Goal: Information Seeking & Learning: Find specific fact

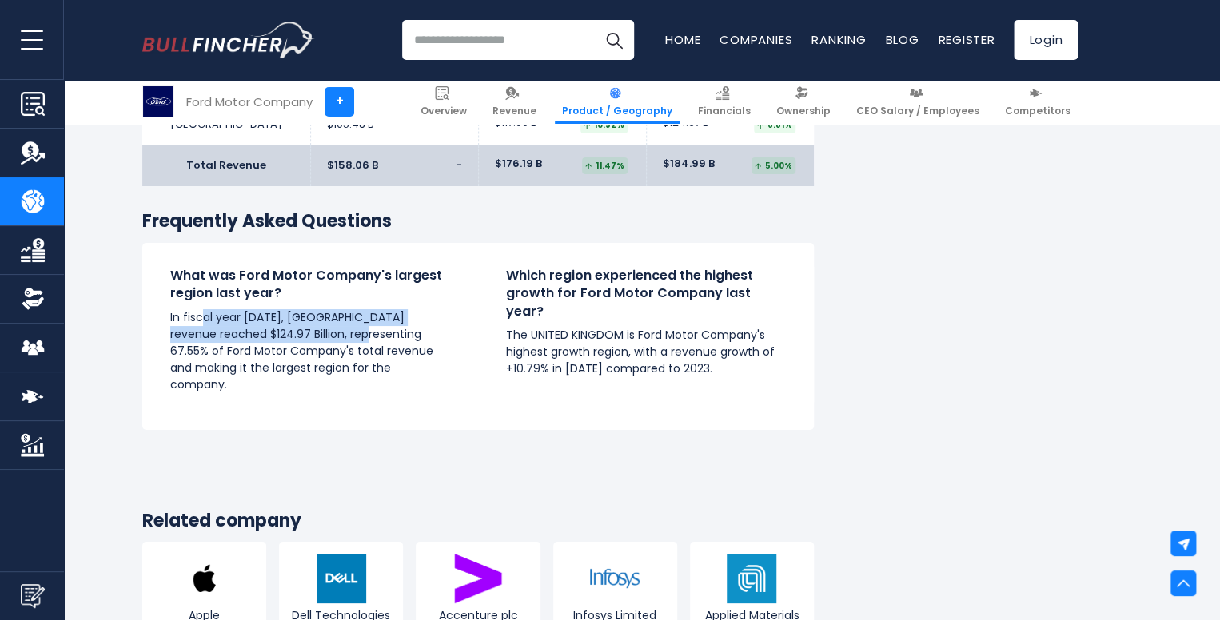
drag, startPoint x: 202, startPoint y: 320, endPoint x: 344, endPoint y: 332, distance: 142.8
click at [352, 328] on p "In fiscal year [DATE], [GEOGRAPHIC_DATA] revenue reached $124.97 Billion, repre…" at bounding box center [310, 351] width 280 height 84
drag, startPoint x: 321, startPoint y: 341, endPoint x: 295, endPoint y: 317, distance: 35.6
click at [321, 342] on p "In fiscal year [DATE], [GEOGRAPHIC_DATA] revenue reached $124.97 Billion, repre…" at bounding box center [310, 351] width 280 height 84
click at [232, 283] on h4 "What was Ford Motor Company's largest region last year?" at bounding box center [310, 285] width 280 height 36
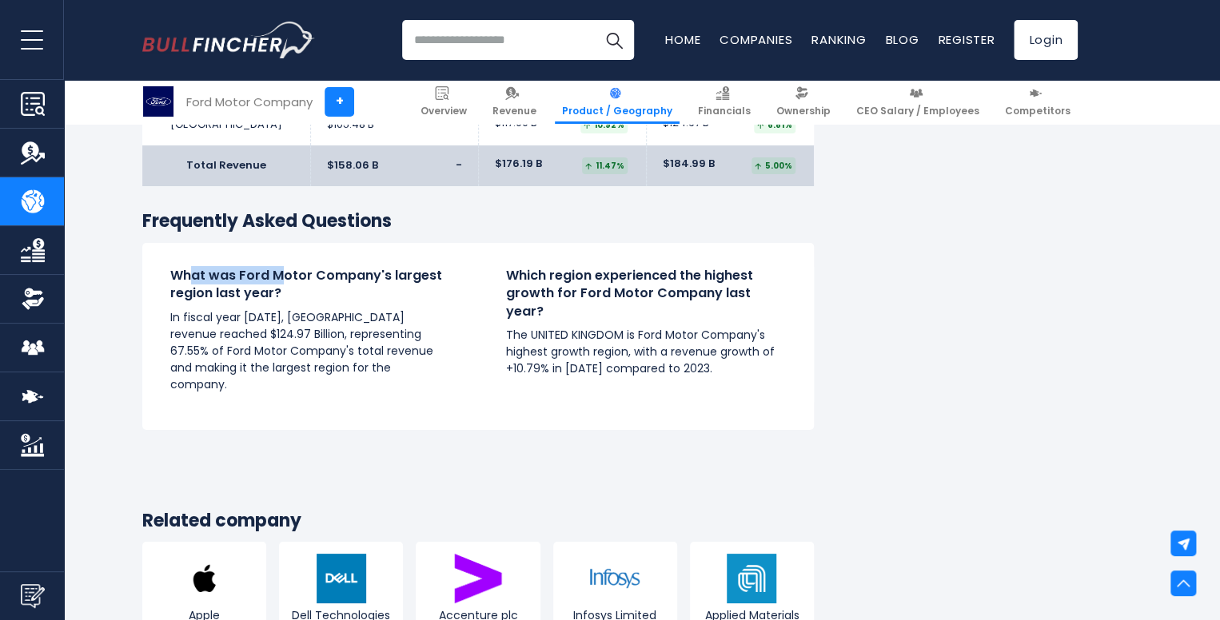
drag, startPoint x: 284, startPoint y: 282, endPoint x: 332, endPoint y: 279, distance: 48.9
click at [329, 279] on h4 "What was Ford Motor Company's largest region last year?" at bounding box center [310, 285] width 280 height 36
click at [262, 310] on p "In fiscal year [DATE], [GEOGRAPHIC_DATA] revenue reached $124.97 Billion, repre…" at bounding box center [310, 351] width 280 height 84
click at [364, 345] on p "In fiscal year [DATE], [GEOGRAPHIC_DATA] revenue reached $124.97 Billion, repre…" at bounding box center [310, 351] width 280 height 84
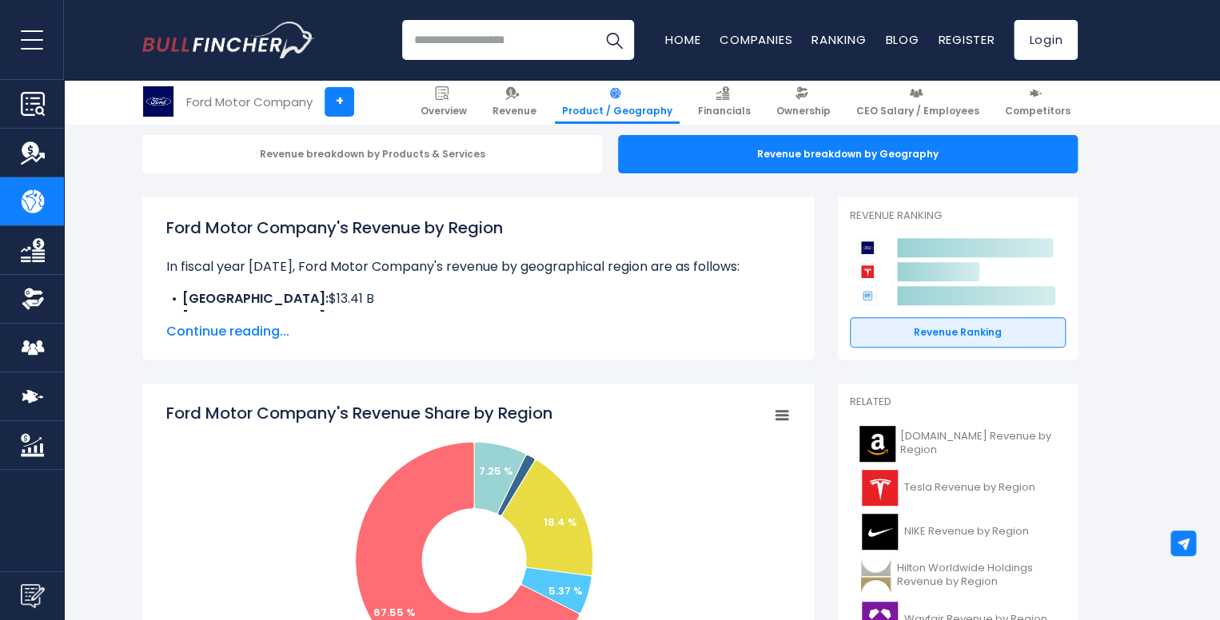
scroll to position [240, 0]
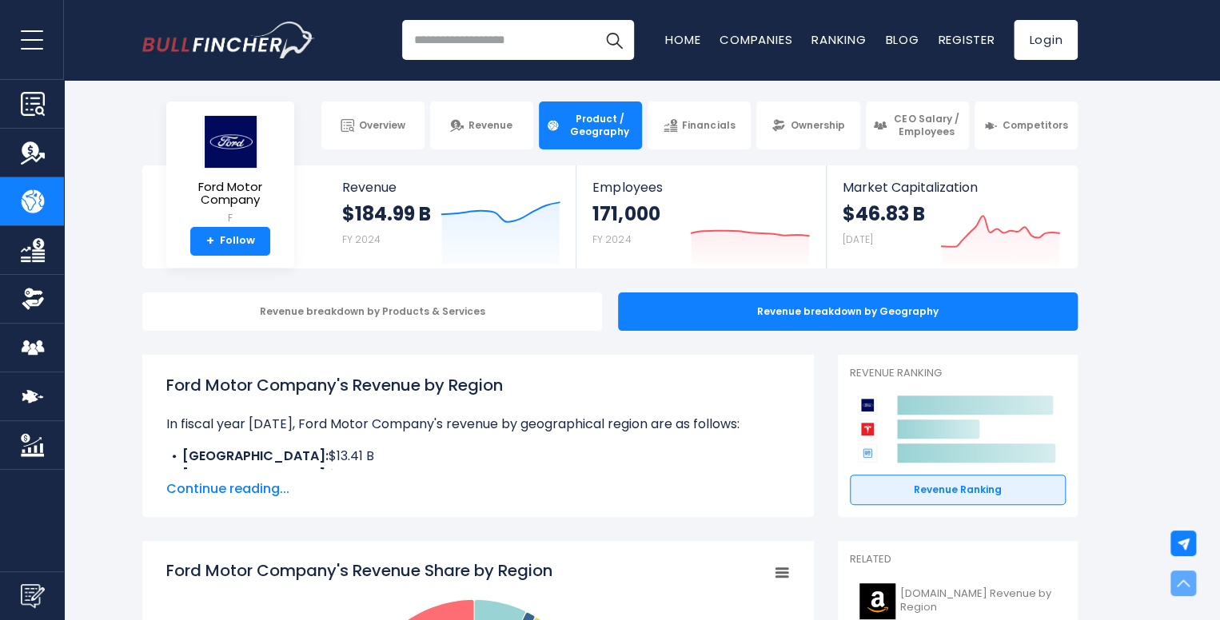
scroll to position [0, 0]
